Goal: Task Accomplishment & Management: Use online tool/utility

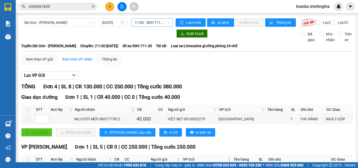
click at [147, 24] on span "11:00 - 50H-711.30" at bounding box center [152, 23] width 35 height 8
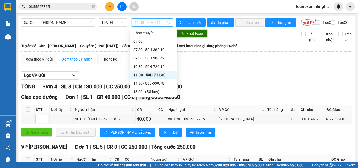
scroll to position [42, 0]
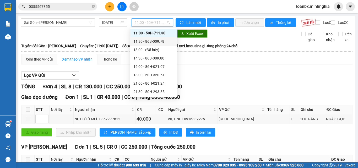
click at [158, 43] on div "11:30 - 86B-009.78" at bounding box center [153, 42] width 41 height 6
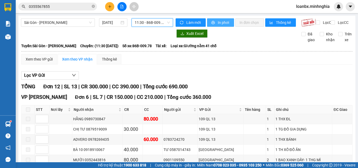
click at [213, 23] on span "printer" at bounding box center [213, 23] width 4 height 4
click at [152, 22] on span "11:30 - 86B-009.78" at bounding box center [152, 23] width 35 height 8
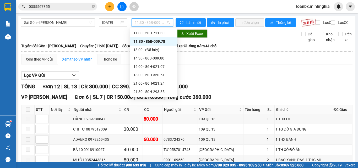
scroll to position [16, 0]
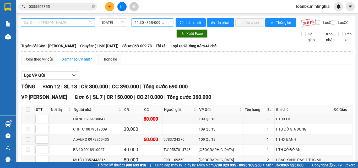
drag, startPoint x: 56, startPoint y: 23, endPoint x: 54, endPoint y: 34, distance: 11.4
click at [56, 24] on span "Sài Gòn - [PERSON_NAME]" at bounding box center [58, 23] width 68 height 8
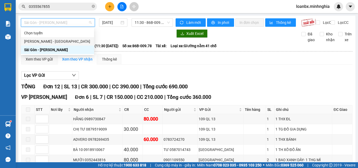
click at [48, 41] on div "[PERSON_NAME] - [GEOGRAPHIC_DATA]" at bounding box center [57, 42] width 67 height 6
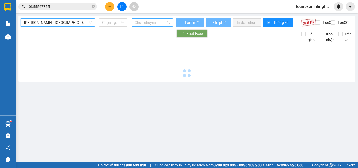
click at [146, 24] on span "Chọn chuyến" at bounding box center [152, 23] width 35 height 8
type input "[DATE]"
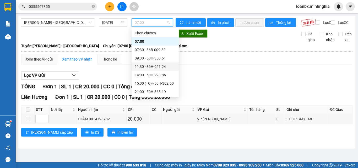
click at [154, 68] on div "11:30 - 86H-021.24" at bounding box center [155, 67] width 41 height 6
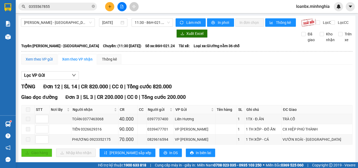
click at [40, 62] on div "Xem theo VP gửi" at bounding box center [39, 59] width 27 height 6
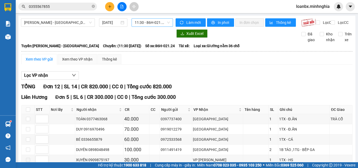
click at [152, 22] on span "11:30 - 86H-021.24" at bounding box center [152, 23] width 35 height 8
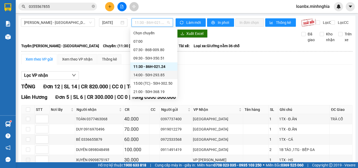
click at [143, 76] on div "14:00 - 50H-293.85" at bounding box center [153, 75] width 41 height 6
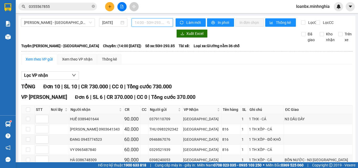
click at [143, 22] on span "14:00 - 50H-293.85" at bounding box center [152, 23] width 35 height 8
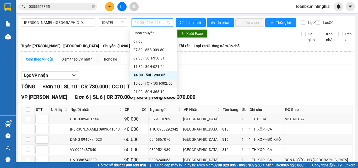
click at [148, 84] on div "15:00 (TC) - 50H-302.50" at bounding box center [153, 83] width 41 height 6
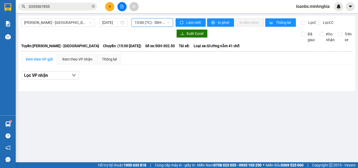
click at [16, 42] on main "Phan Rí - [GEOGRAPHIC_DATA] [DATE] 15:00 15:00 (TC) - 50H-302.50 Làm mới In phơ…" at bounding box center [179, 81] width 358 height 162
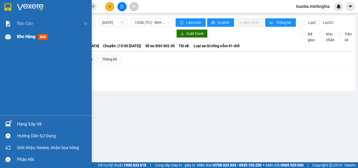
click at [6, 36] on img at bounding box center [8, 37] width 6 height 6
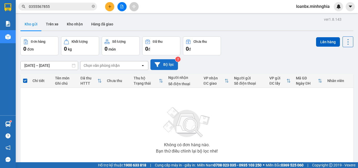
click at [170, 63] on button "Bộ lọc" at bounding box center [165, 64] width 28 height 11
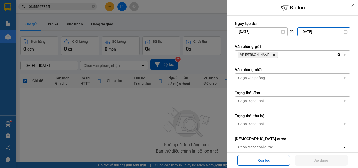
click at [313, 32] on input "[DATE]" at bounding box center [324, 32] width 52 height 8
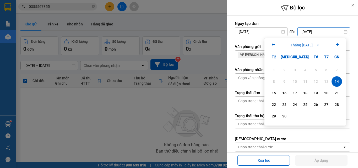
click at [335, 81] on div "14" at bounding box center [336, 81] width 7 height 6
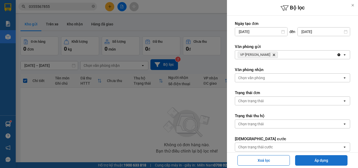
click at [324, 160] on button "Áp dụng" at bounding box center [321, 160] width 52 height 10
